Goal: Task Accomplishment & Management: Use online tool/utility

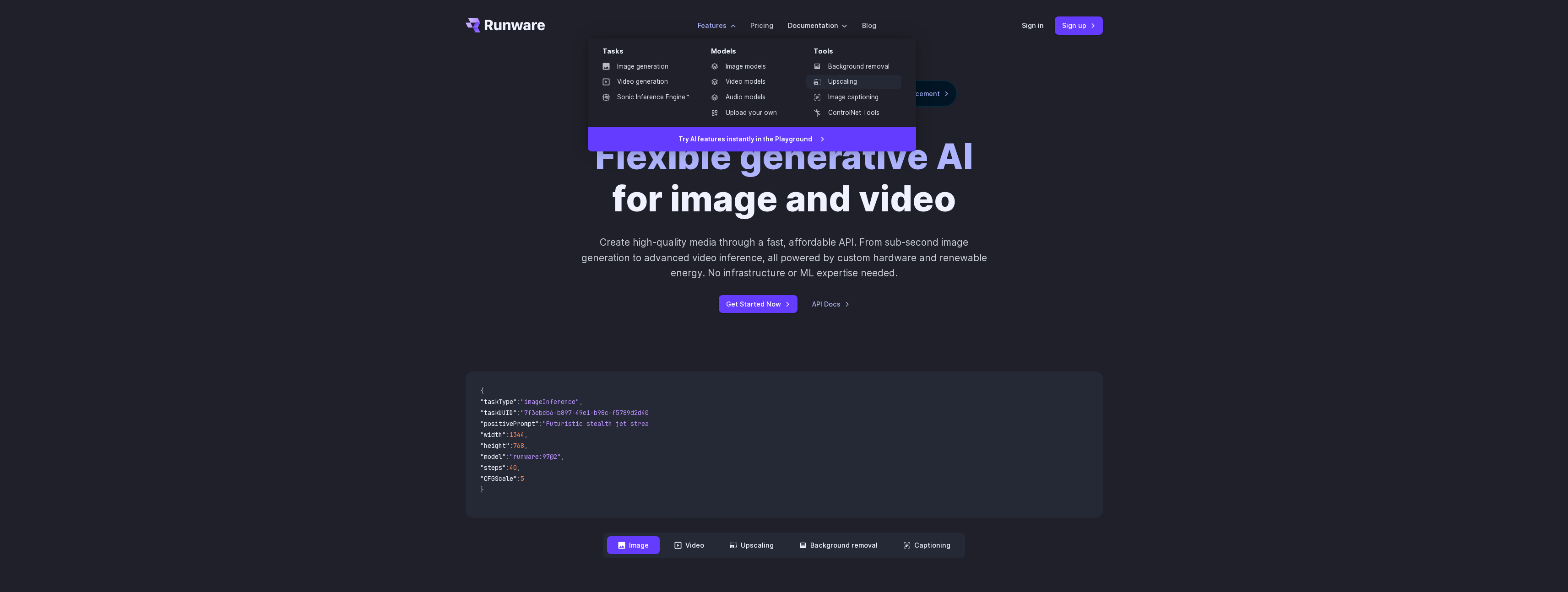
click at [830, 78] on link "Upscaling" at bounding box center [854, 82] width 95 height 13
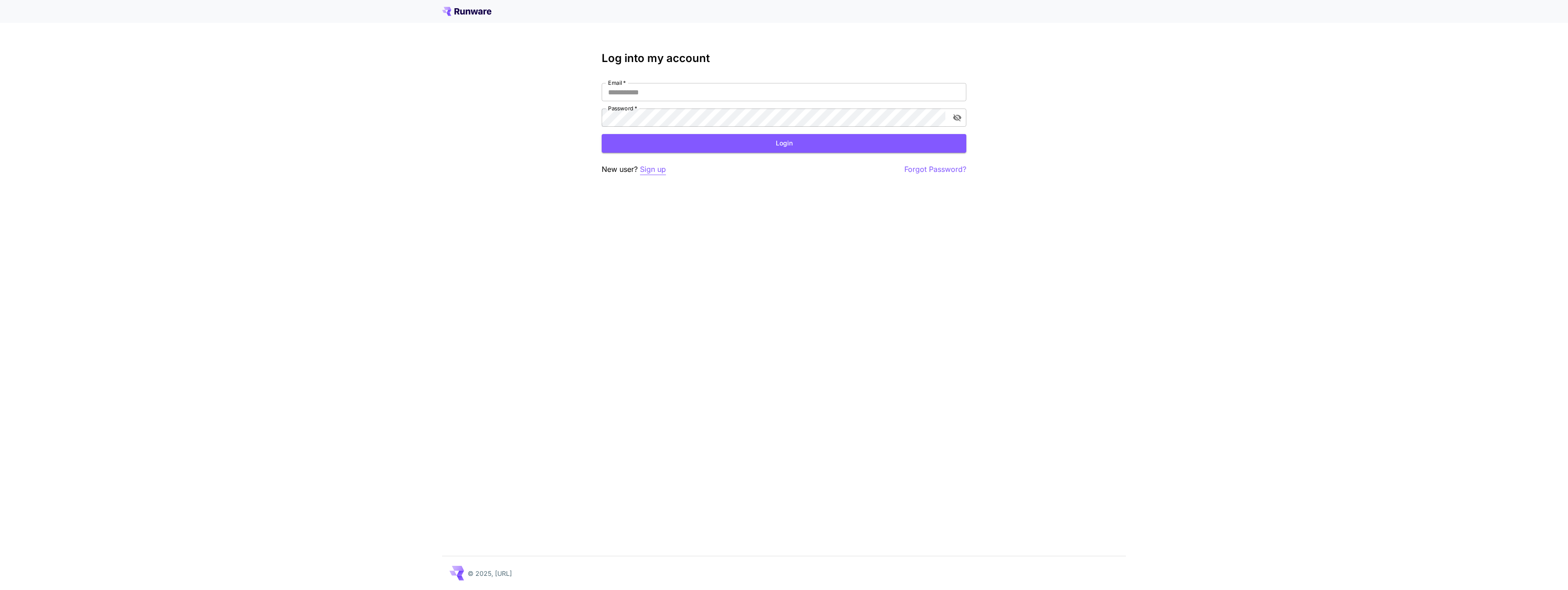
click at [657, 172] on p "Sign up" at bounding box center [653, 169] width 26 height 12
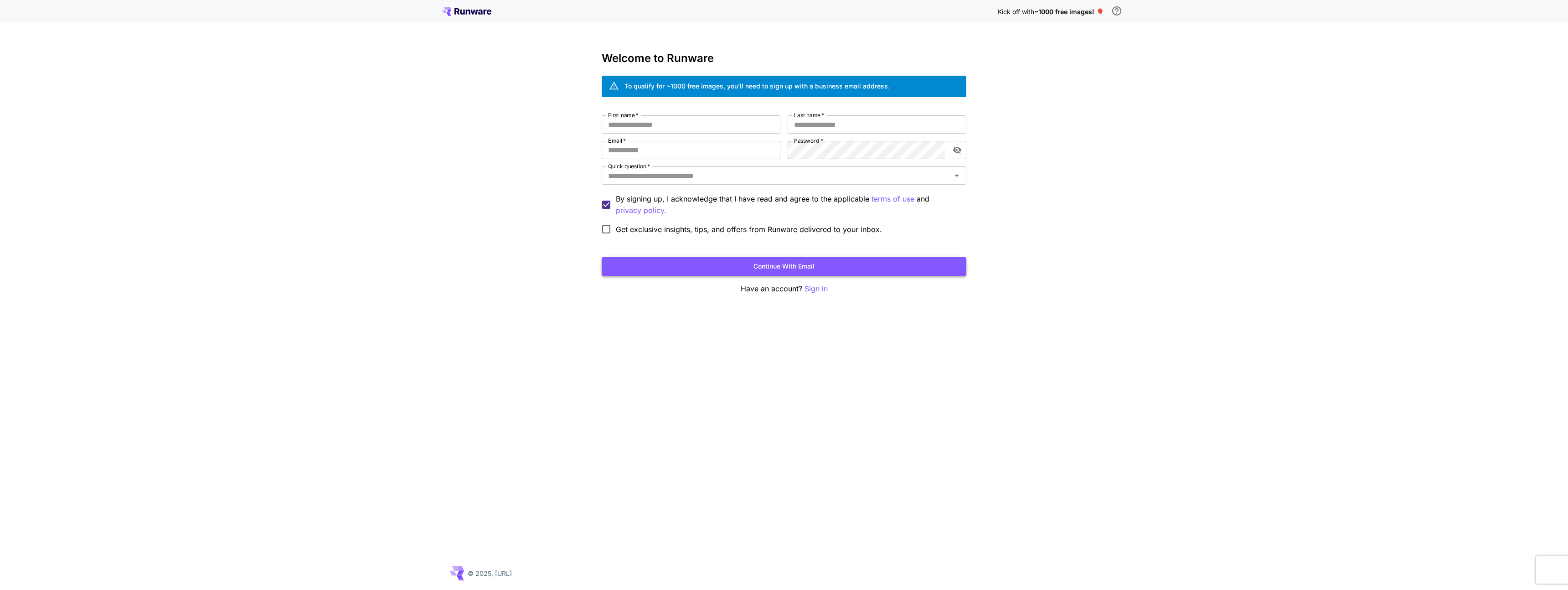
click at [805, 266] on button "Continue with email" at bounding box center [783, 266] width 365 height 19
click at [730, 126] on input "First name   *" at bounding box center [691, 124] width 179 height 18
click at [634, 124] on input "First name   *" at bounding box center [691, 124] width 179 height 18
click at [621, 128] on input "First name   *" at bounding box center [691, 124] width 179 height 18
click at [647, 130] on input "First name   *" at bounding box center [691, 124] width 179 height 18
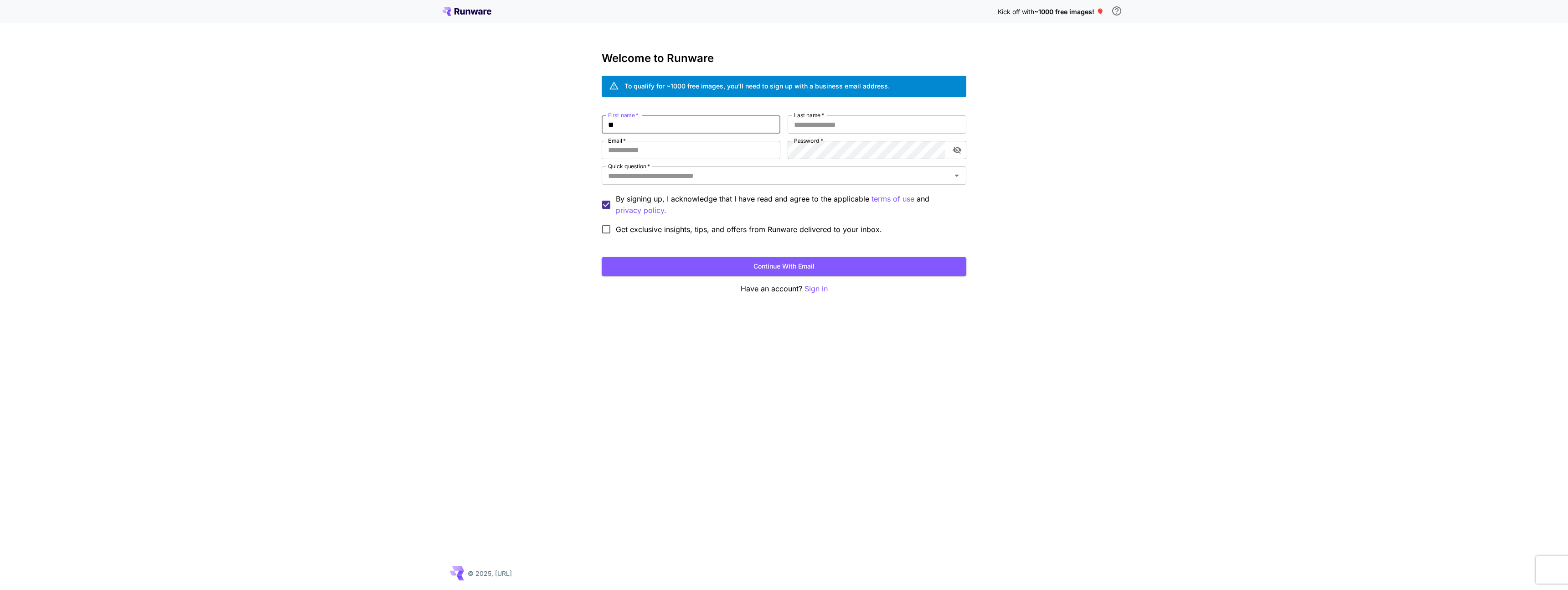
type input "*"
type input "**********"
click at [845, 124] on input "Last name   *" at bounding box center [877, 124] width 179 height 18
type input "*"
type input "*****"
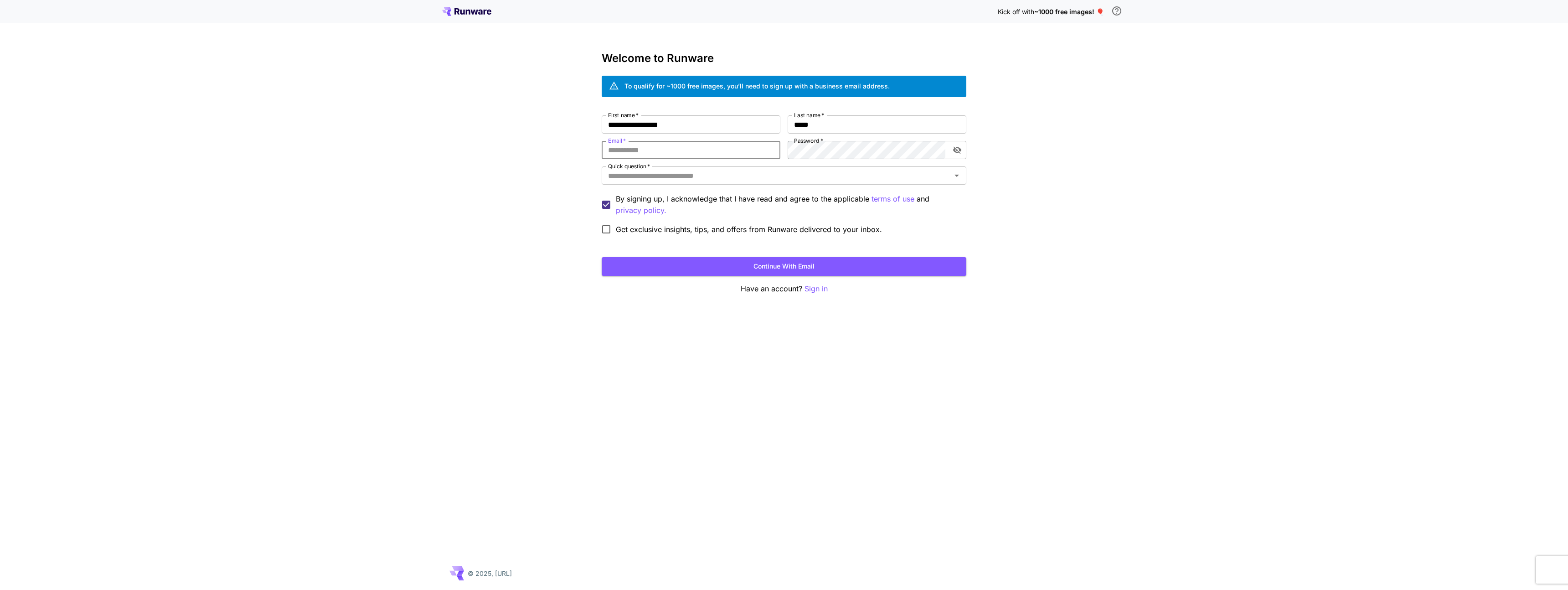
click at [714, 156] on input "Email   *" at bounding box center [691, 150] width 179 height 18
type input "**********"
click at [785, 269] on button "Continue with email" at bounding box center [783, 266] width 365 height 19
click at [667, 177] on input "Quick question   *" at bounding box center [776, 175] width 344 height 13
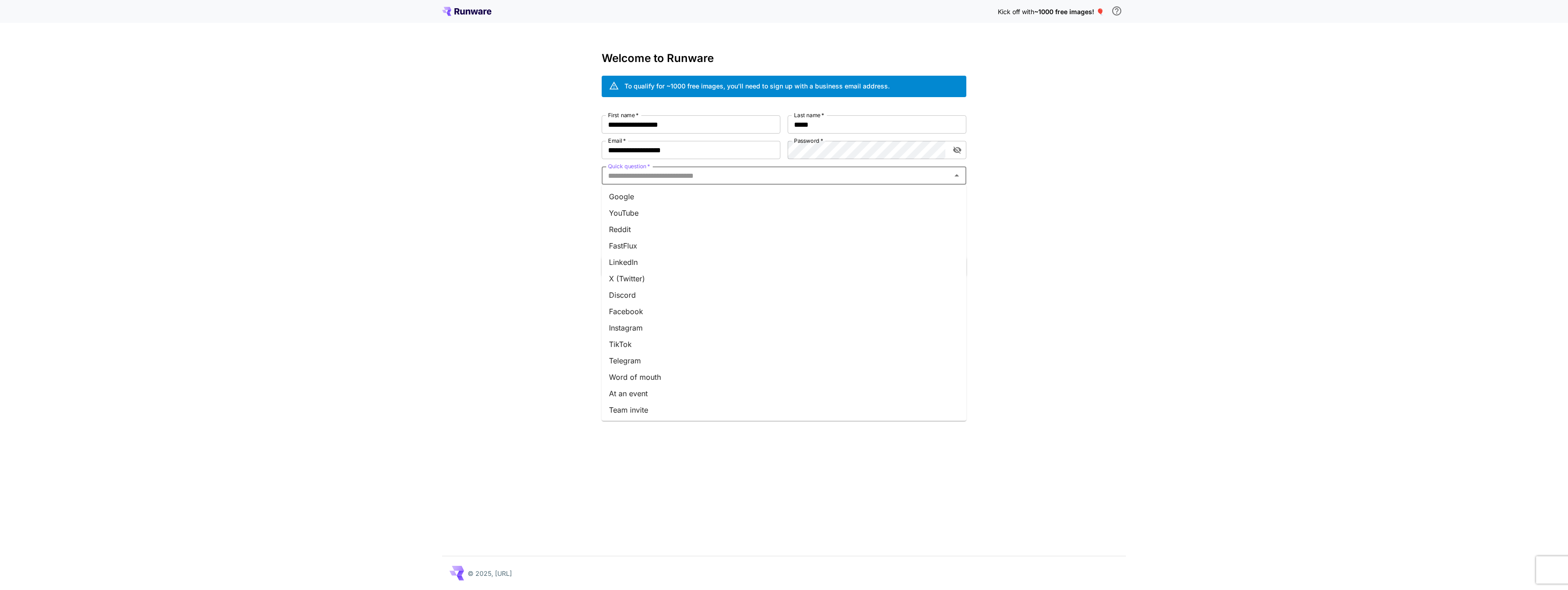
scroll to position [17, 0]
click at [620, 404] on li "Other" at bounding box center [783, 409] width 365 height 16
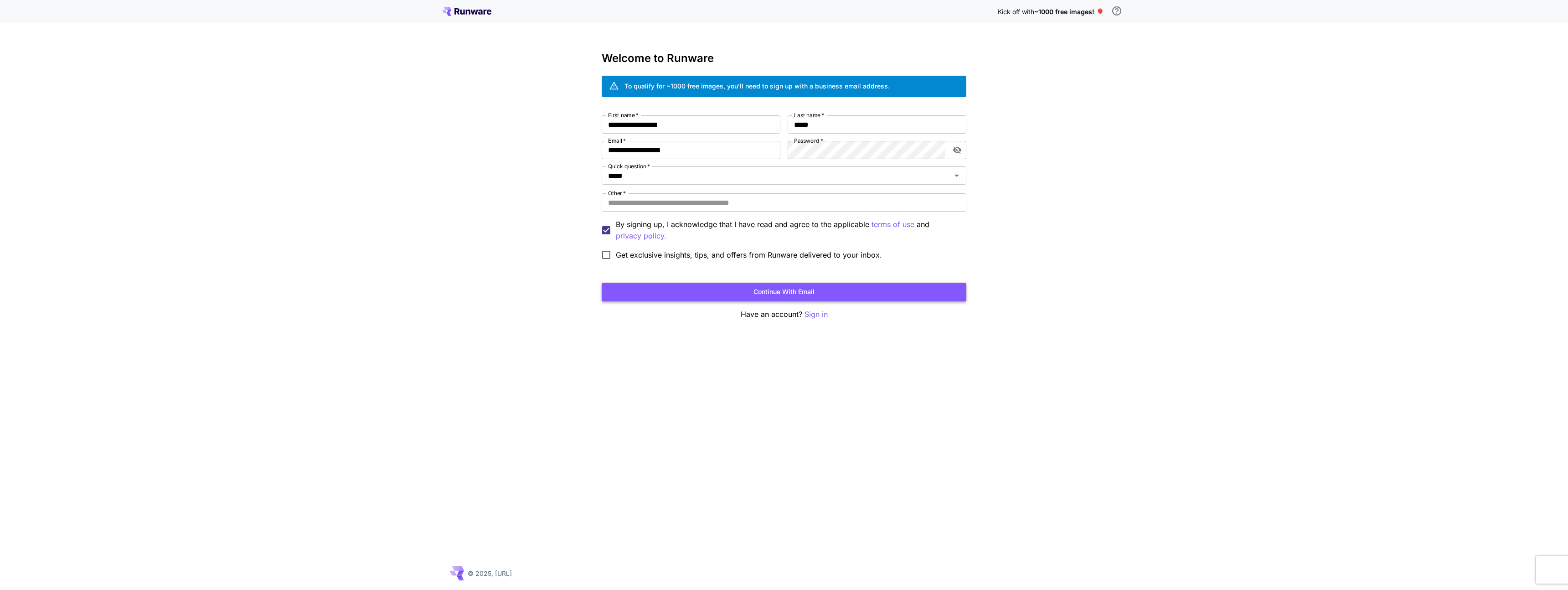
click at [760, 287] on button "Continue with email" at bounding box center [783, 292] width 365 height 19
click at [684, 203] on input "Other   *" at bounding box center [783, 203] width 365 height 18
click at [774, 204] on input "Other   *" at bounding box center [783, 203] width 365 height 18
click at [676, 200] on input "Other   *" at bounding box center [783, 203] width 365 height 18
click at [653, 203] on input "Other   *" at bounding box center [783, 203] width 365 height 18
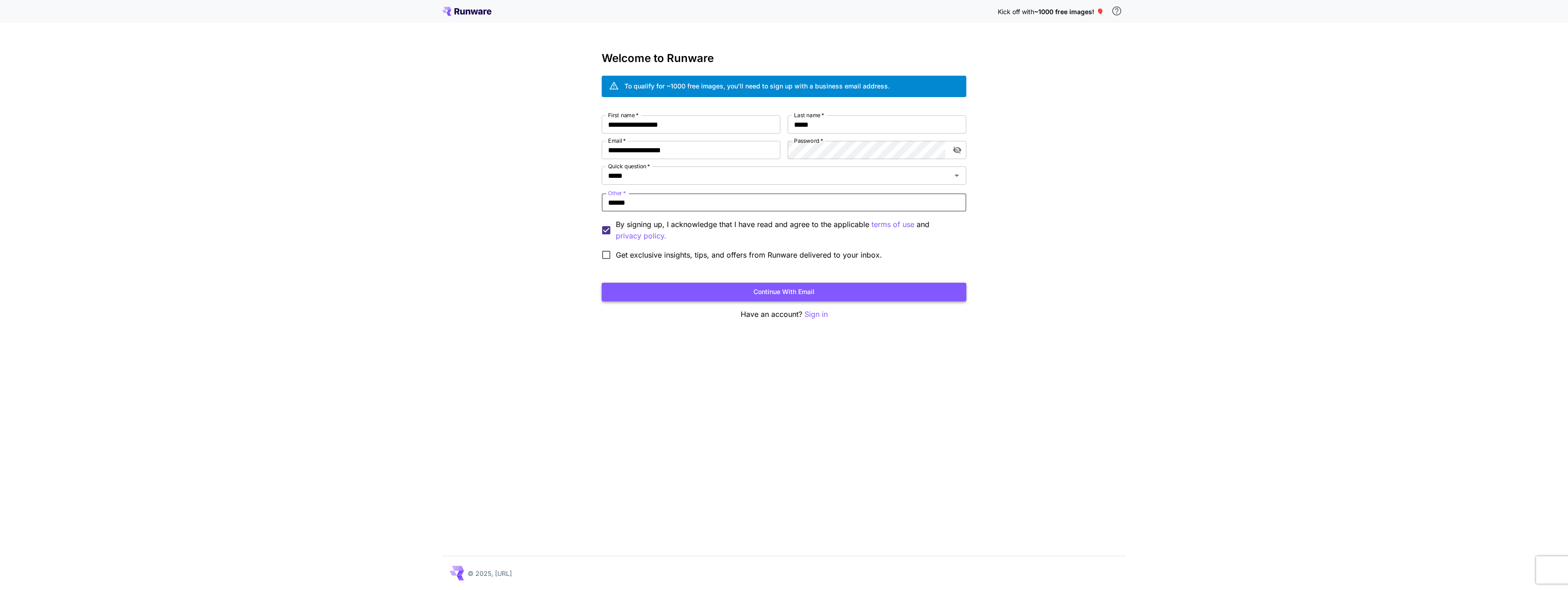
type input "******"
click at [775, 285] on button "Continue with email" at bounding box center [783, 292] width 365 height 19
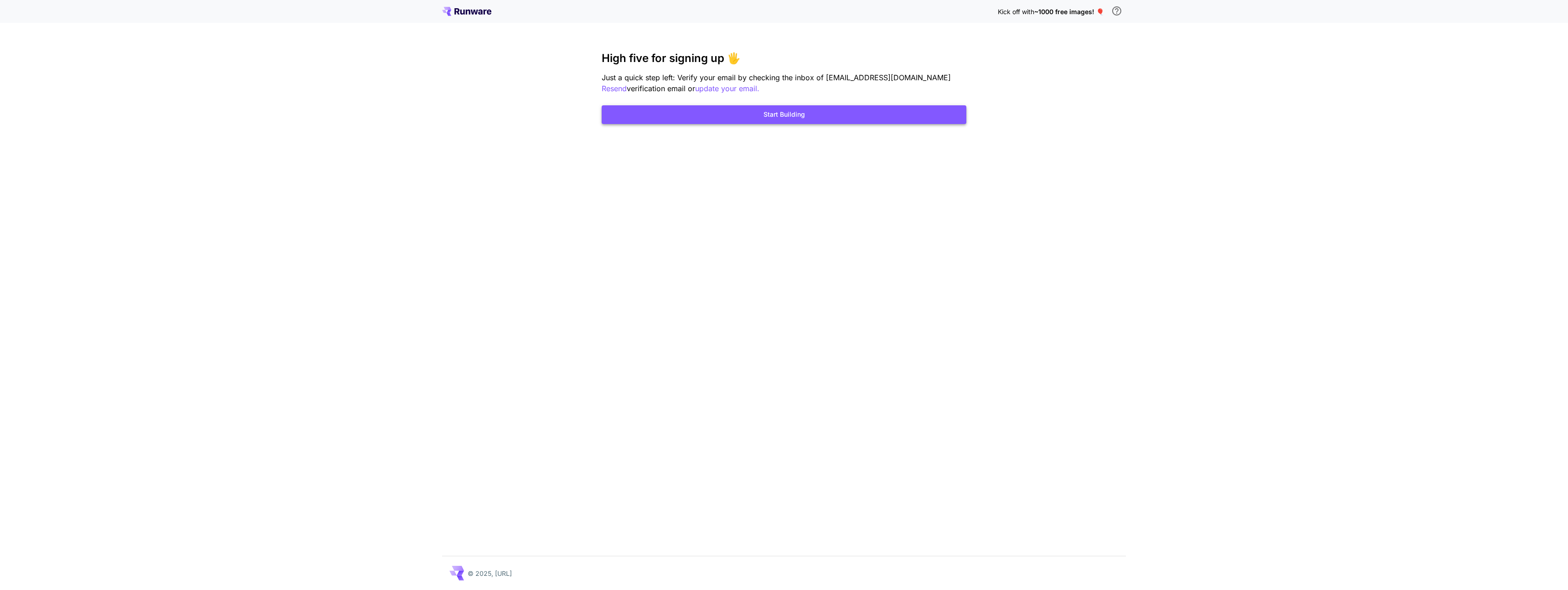
click at [779, 120] on button "Start Building" at bounding box center [783, 114] width 365 height 19
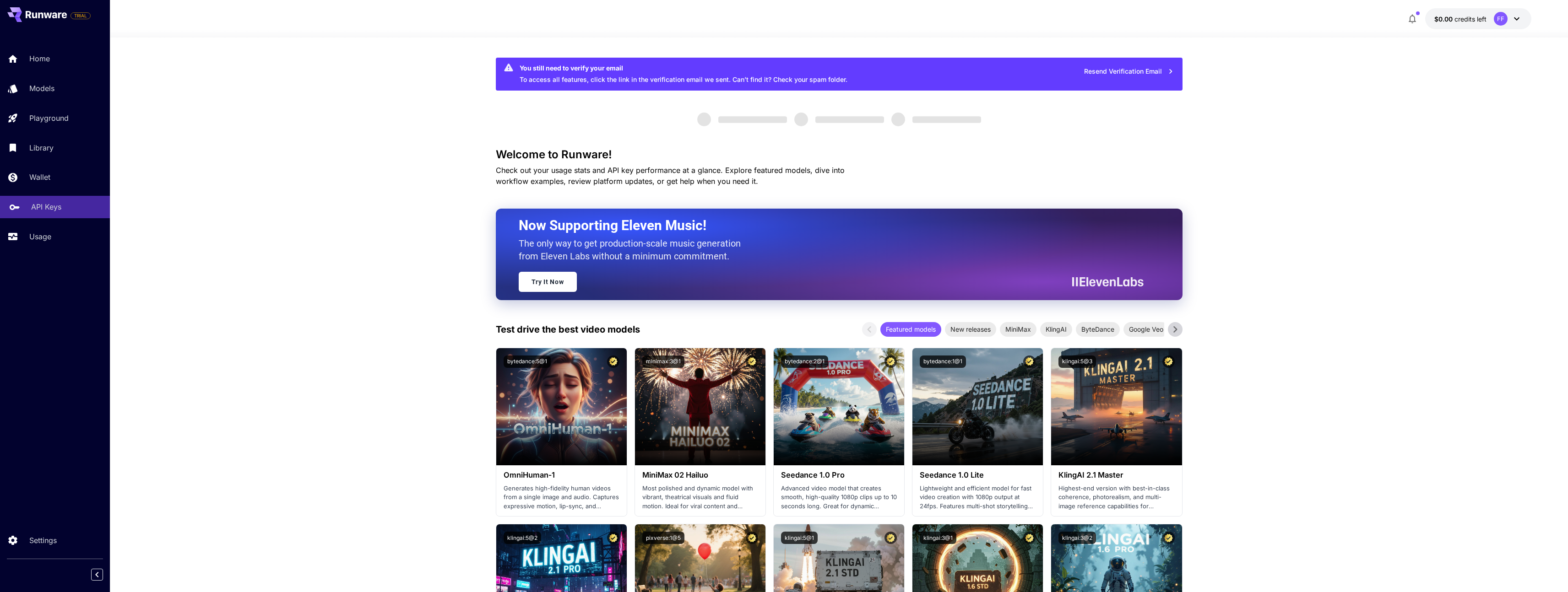
click at [44, 208] on p "API Keys" at bounding box center [46, 206] width 30 height 11
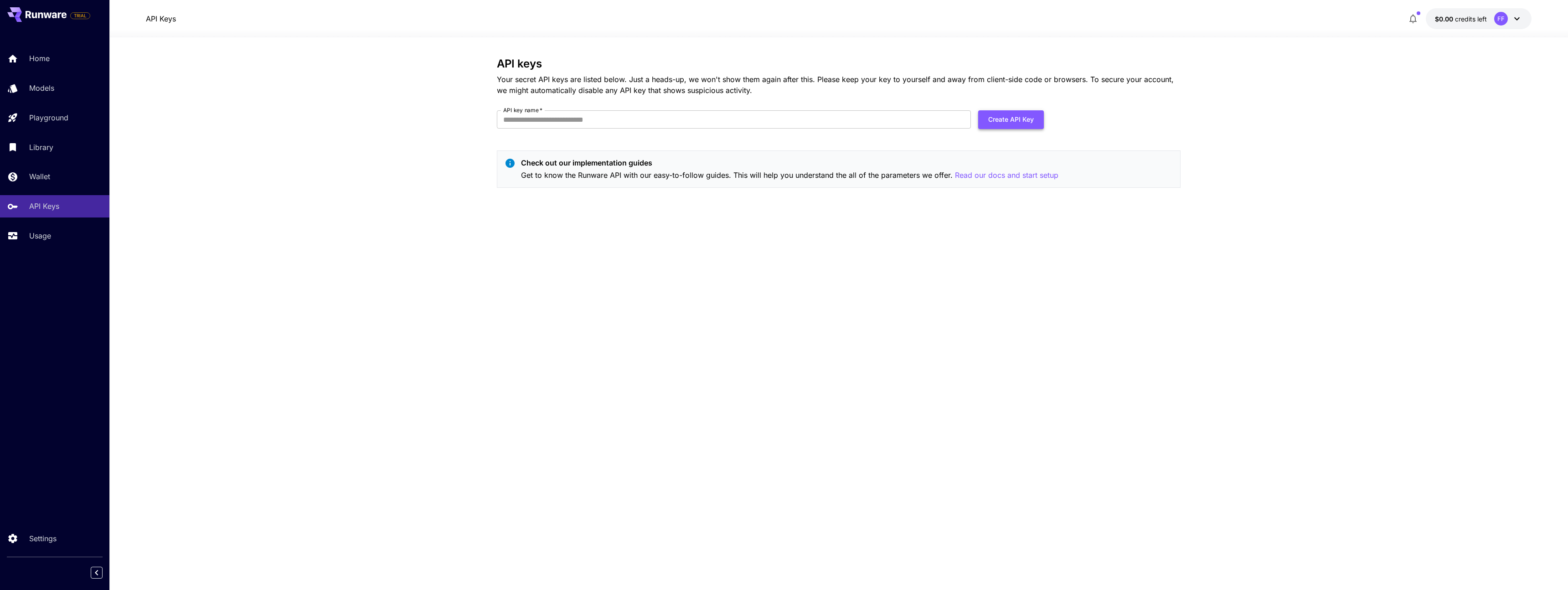
click at [1015, 126] on button "Create API Key" at bounding box center [1011, 119] width 66 height 19
click at [563, 120] on input "API key name   *" at bounding box center [733, 119] width 474 height 18
type input "**"
click at [1023, 114] on button "Create API Key" at bounding box center [1011, 119] width 66 height 19
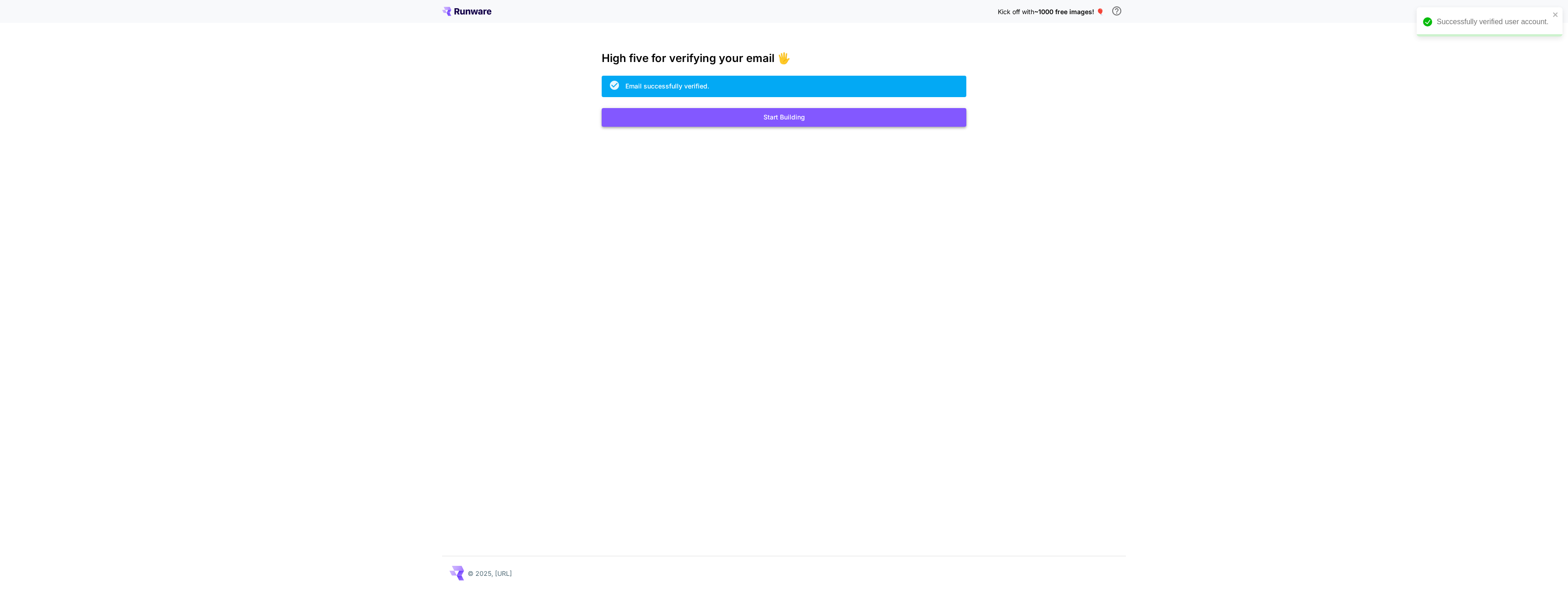
click at [784, 118] on button "Start Building" at bounding box center [783, 117] width 365 height 19
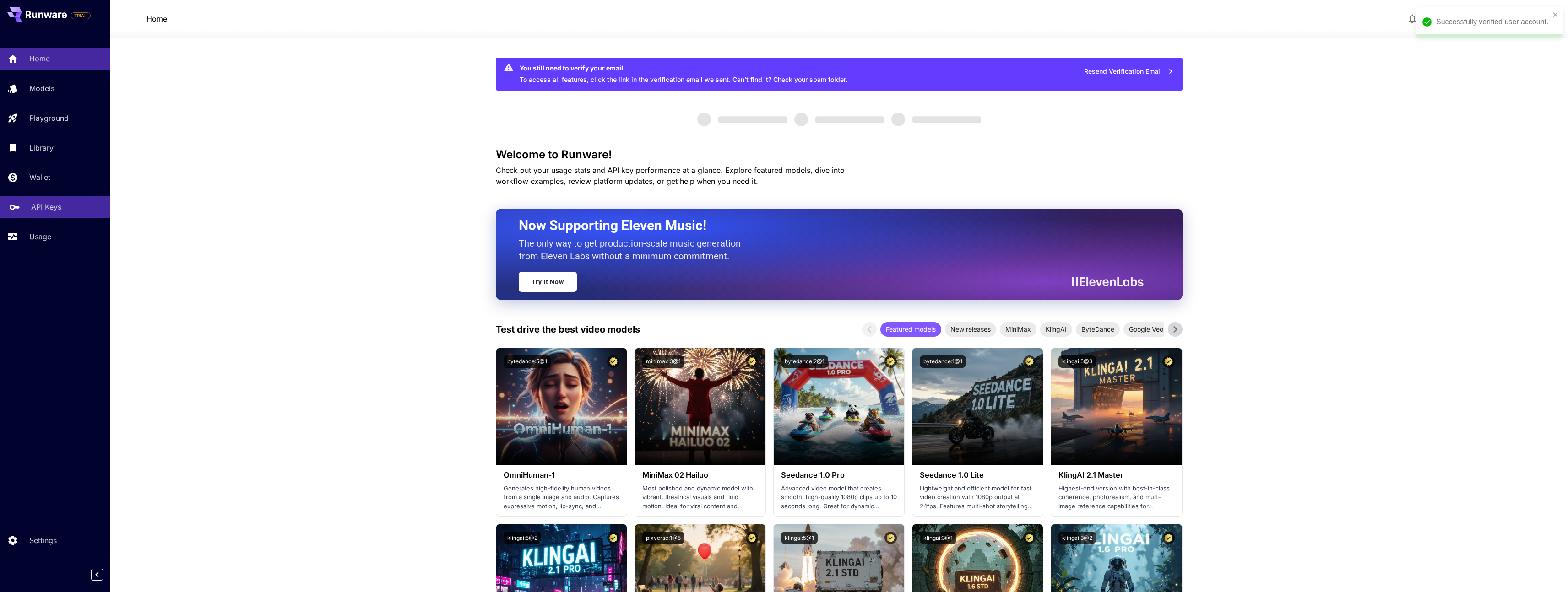
click at [46, 199] on link "API Keys" at bounding box center [55, 207] width 110 height 23
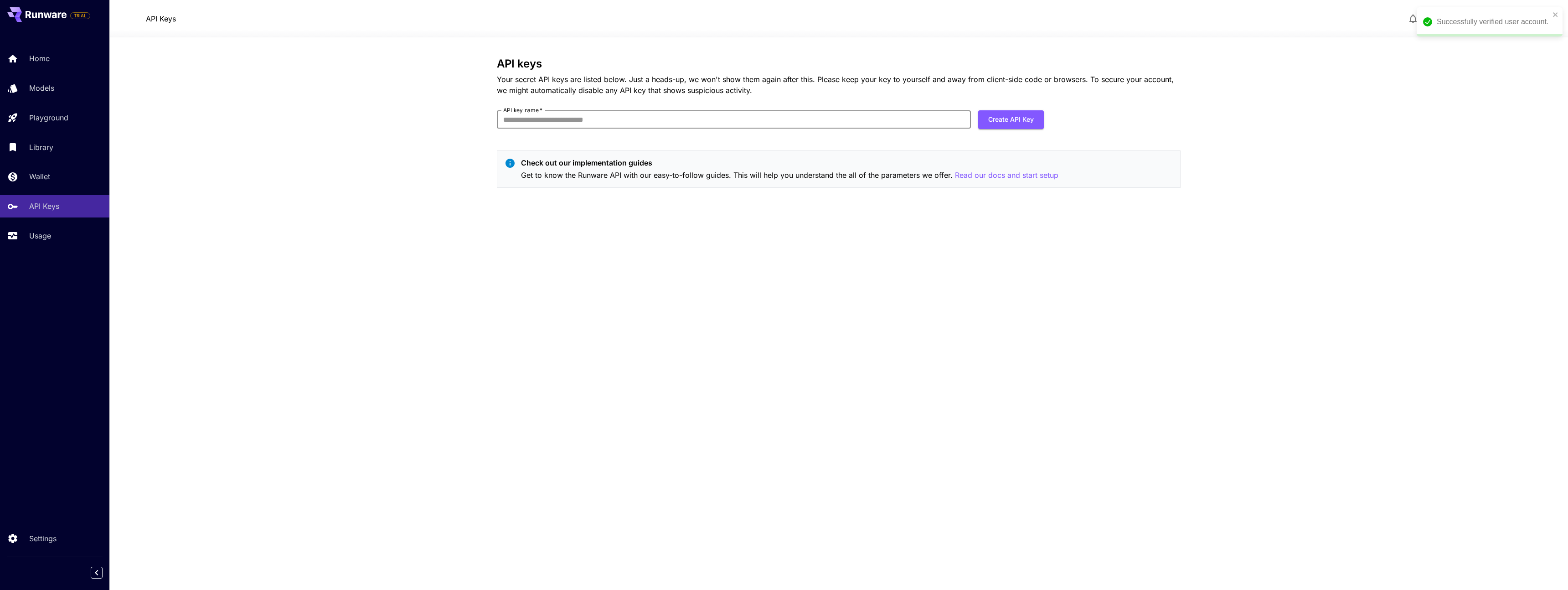
click at [852, 122] on input "API key name   *" at bounding box center [733, 119] width 474 height 18
type input "**"
click at [1021, 119] on button "Create API Key" at bounding box center [1011, 119] width 66 height 19
